Goal: Transaction & Acquisition: Download file/media

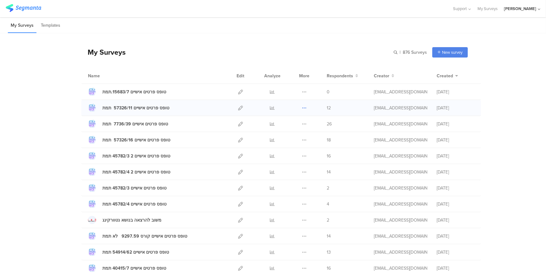
click at [303, 107] on icon at bounding box center [304, 107] width 5 height 5
click at [291, 138] on link "Export" at bounding box center [291, 134] width 35 height 11
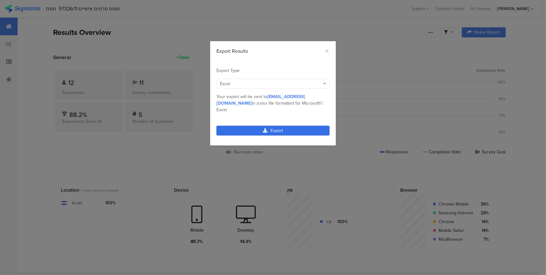
click at [273, 126] on link "Export" at bounding box center [272, 131] width 113 height 10
